Goal: Task Accomplishment & Management: Manage account settings

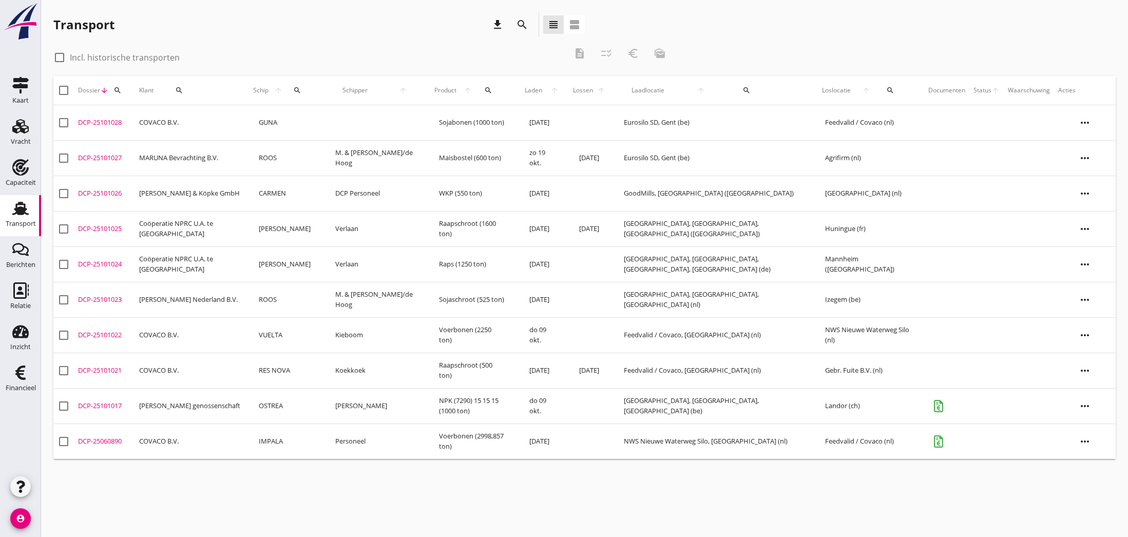
click at [99, 194] on div "DCP-25101026" at bounding box center [104, 193] width 53 height 10
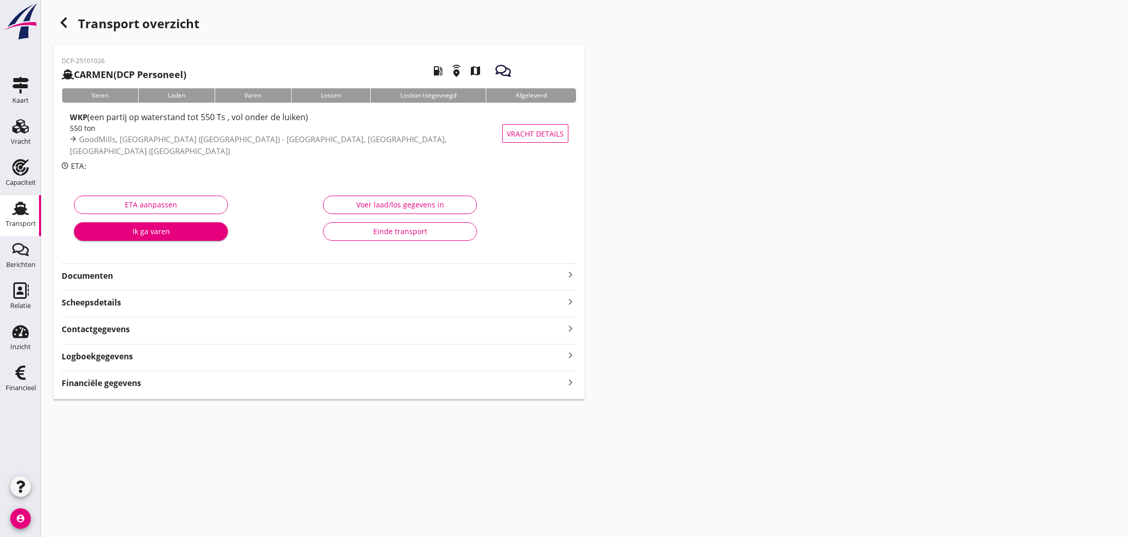
click at [568, 274] on icon "keyboard_arrow_right" at bounding box center [570, 275] width 12 height 12
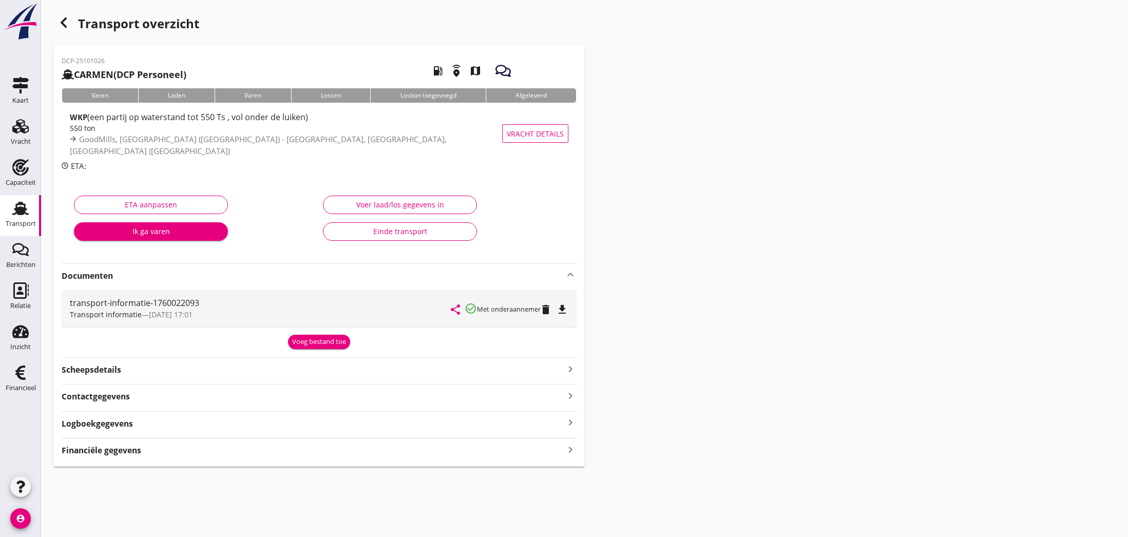
click at [326, 340] on div "Voeg bestand toe" at bounding box center [319, 342] width 54 height 10
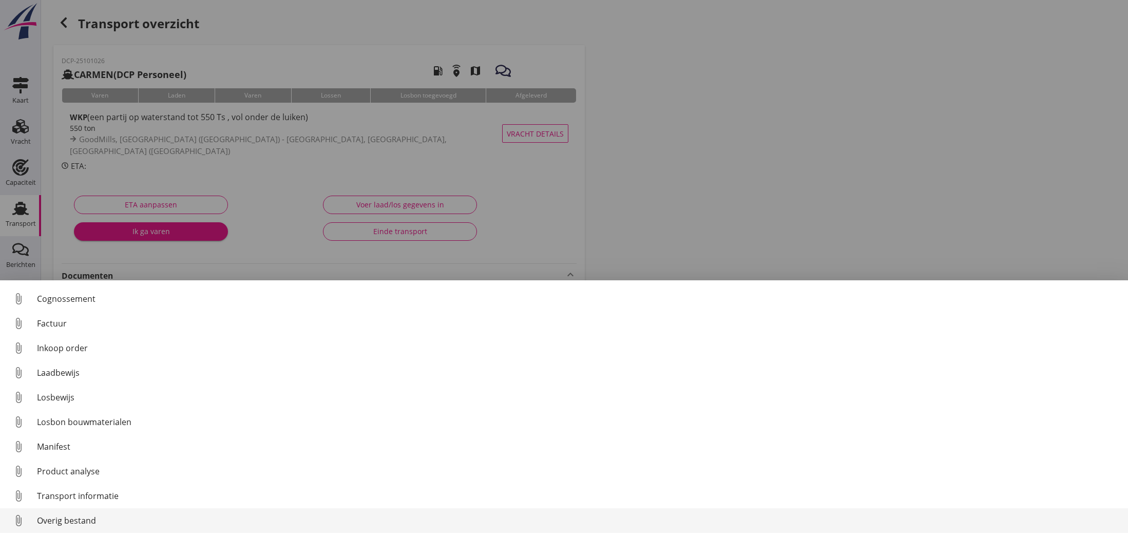
scroll to position [47, 0]
click at [59, 522] on div "Overig bestand" at bounding box center [578, 520] width 1083 height 12
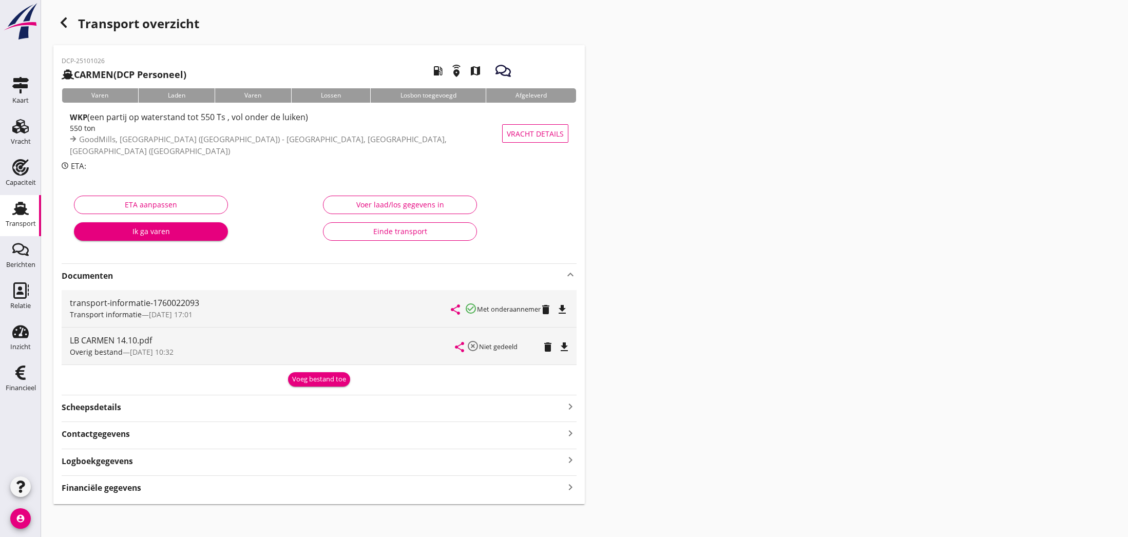
click at [564, 345] on icon "file_download" at bounding box center [564, 347] width 12 height 12
click at [564, 345] on icon "open_in_browser" at bounding box center [564, 347] width 12 height 12
click at [391, 206] on div "Voer laad/los gegevens in" at bounding box center [400, 204] width 137 height 11
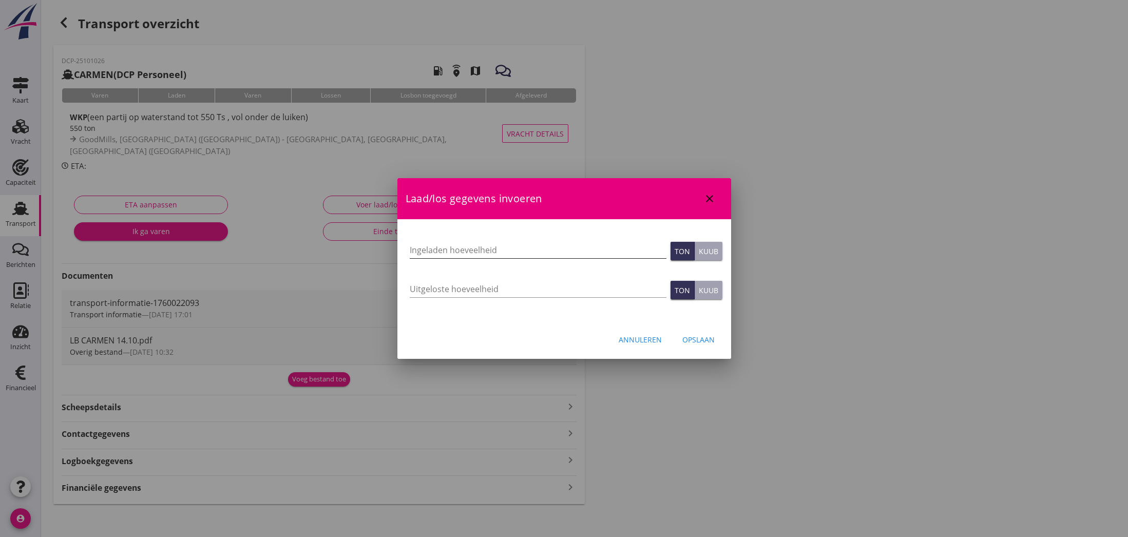
click at [426, 248] on input "Ingeladen hoeveelheid" at bounding box center [538, 250] width 257 height 16
type input "510.566"
click at [702, 337] on div "Opslaan" at bounding box center [698, 339] width 32 height 11
type input "0"
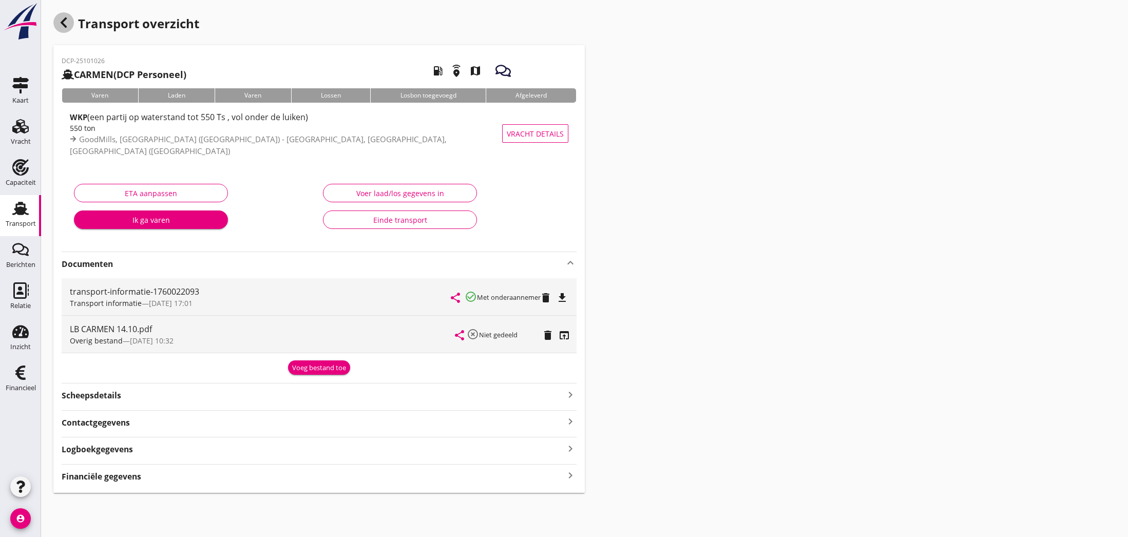
click at [64, 22] on icon "button" at bounding box center [64, 22] width 12 height 12
